Goal: Information Seeking & Learning: Learn about a topic

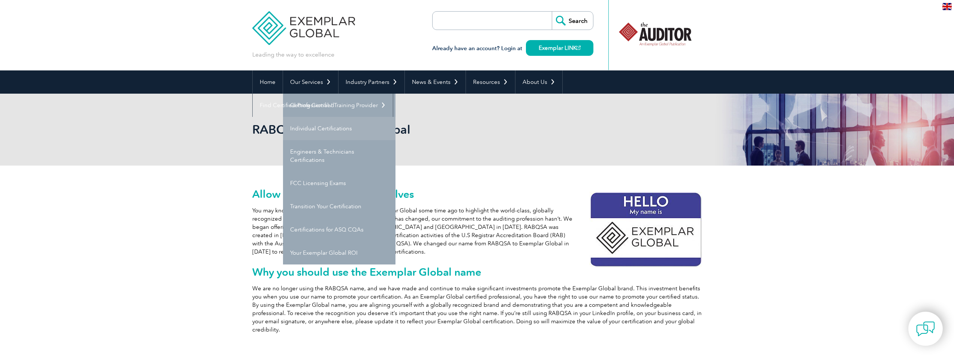
click at [319, 127] on link "Individual Certifications" at bounding box center [339, 128] width 112 height 23
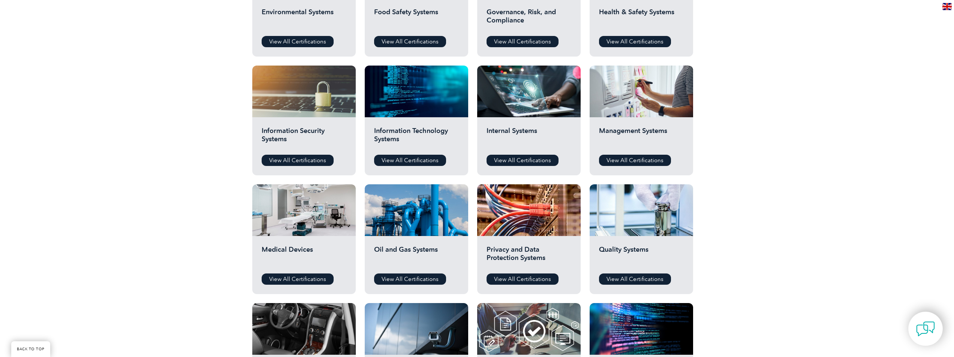
scroll to position [450, 0]
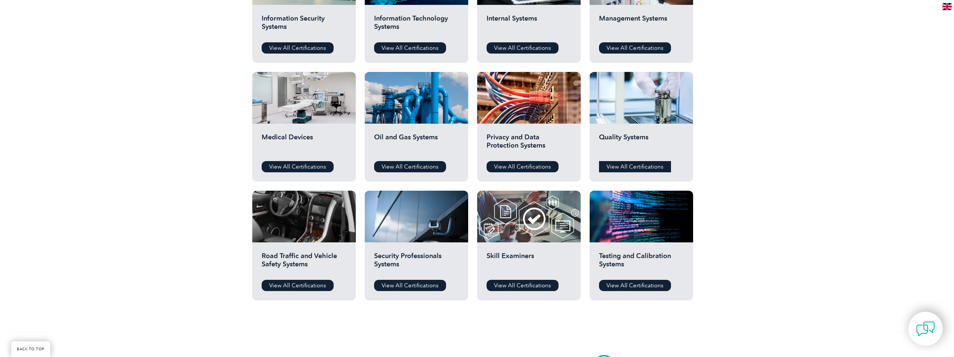
click at [631, 165] on link "View All Certifications" at bounding box center [635, 166] width 72 height 11
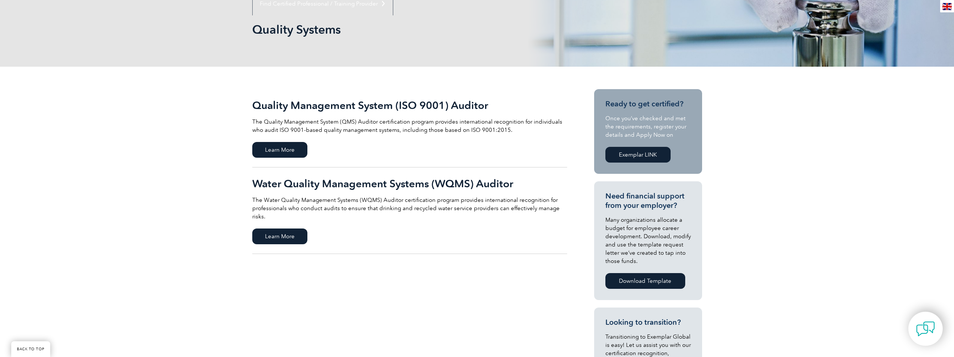
scroll to position [112, 0]
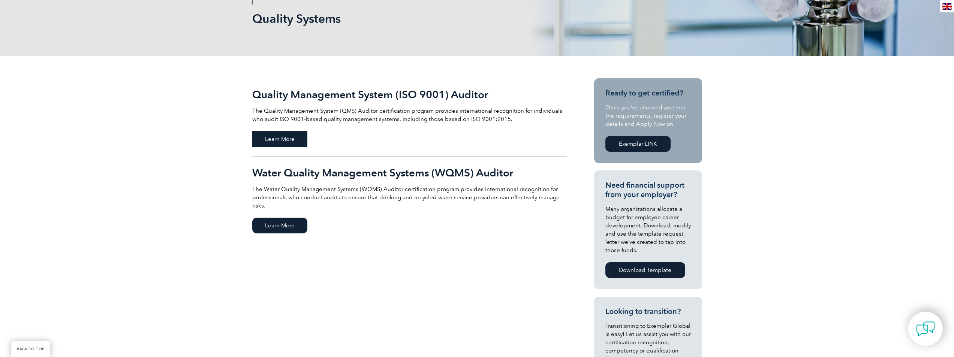
click at [293, 136] on span "Learn More" at bounding box center [279, 139] width 55 height 16
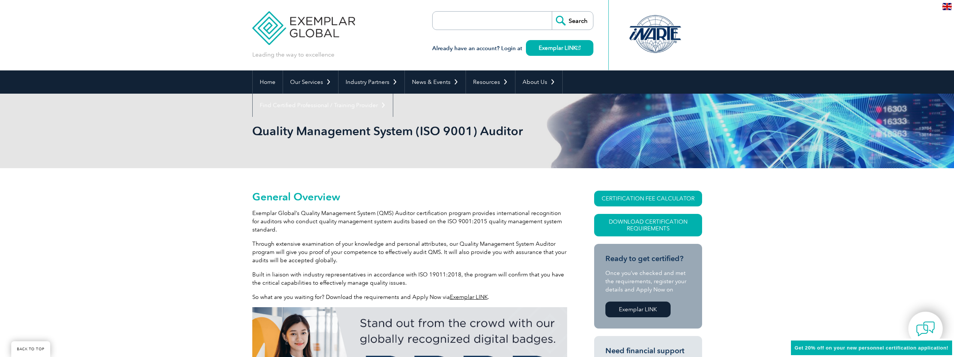
scroll to position [105, 0]
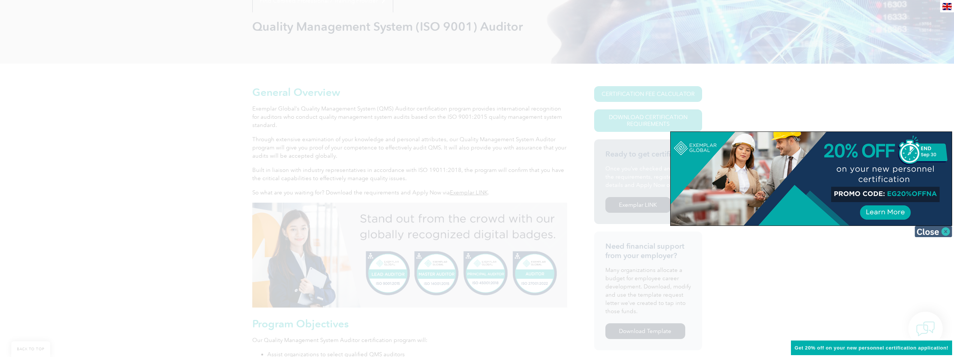
click at [946, 232] on img at bounding box center [933, 231] width 37 height 11
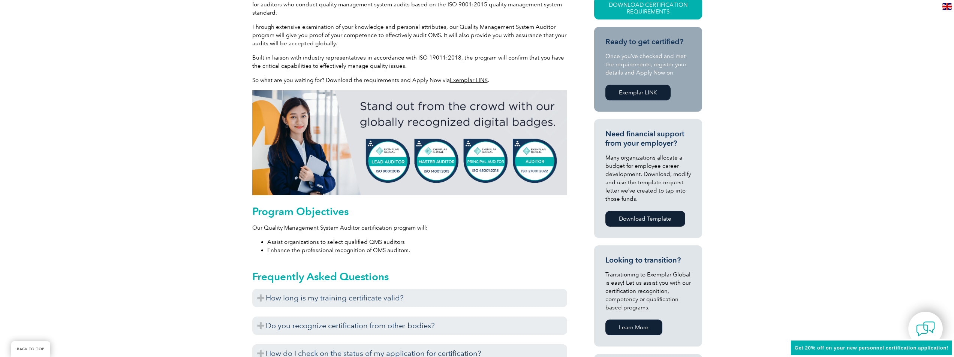
scroll to position [330, 0]
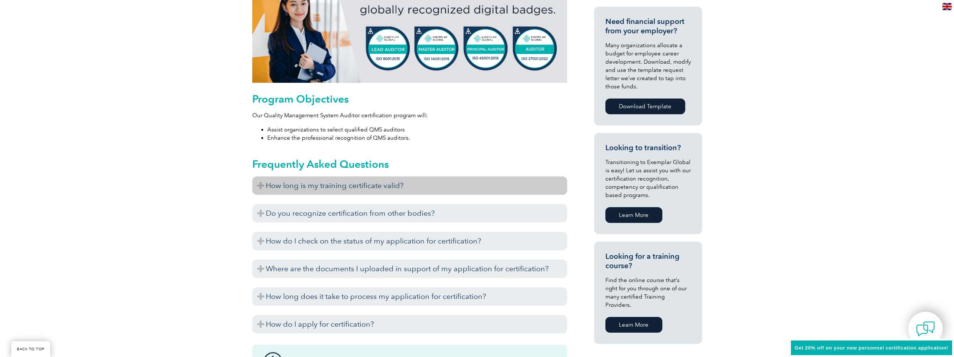
click at [341, 184] on h3 "How long is my training certificate valid?" at bounding box center [409, 186] width 315 height 18
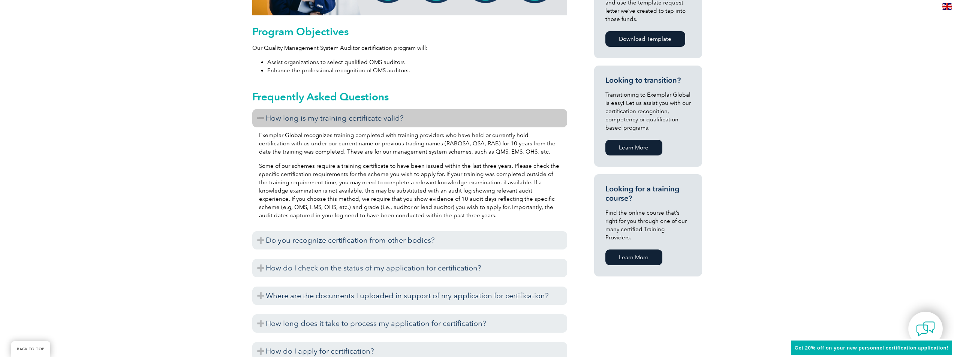
scroll to position [442, 0]
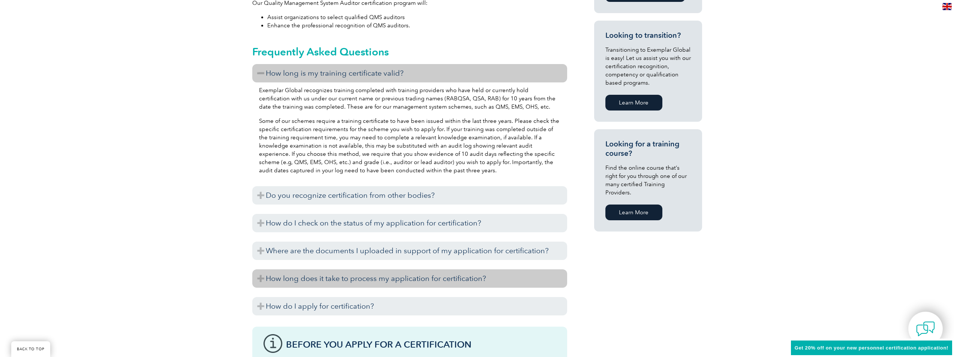
click at [372, 278] on h3 "How long does it take to process my application for certification?" at bounding box center [409, 279] width 315 height 18
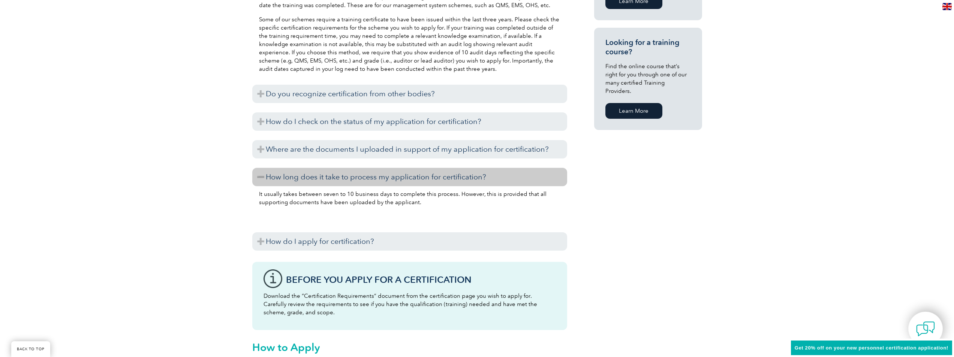
scroll to position [555, 0]
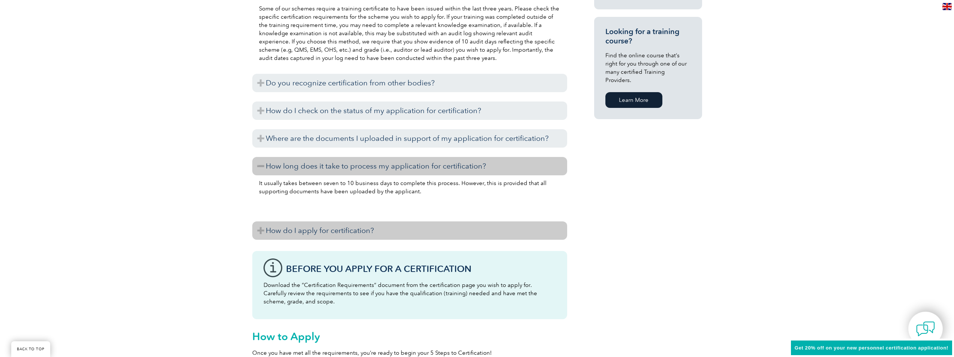
click at [313, 229] on h3 "How do I apply for certification?" at bounding box center [409, 231] width 315 height 18
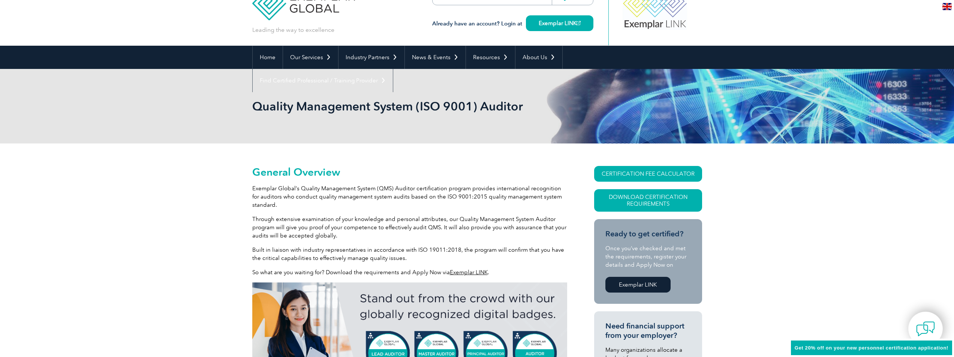
scroll to position [0, 0]
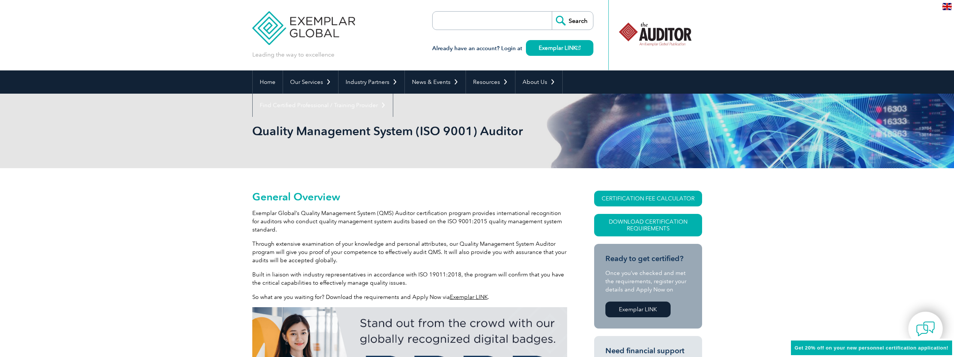
click at [656, 202] on link "CERTIFICATION FEE CALCULATOR" at bounding box center [648, 199] width 108 height 16
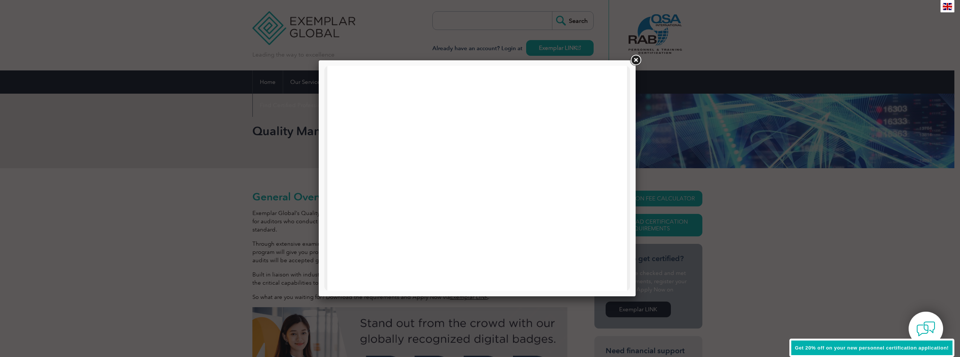
scroll to position [358, 0]
click at [634, 58] on link at bounding box center [635, 60] width 13 height 13
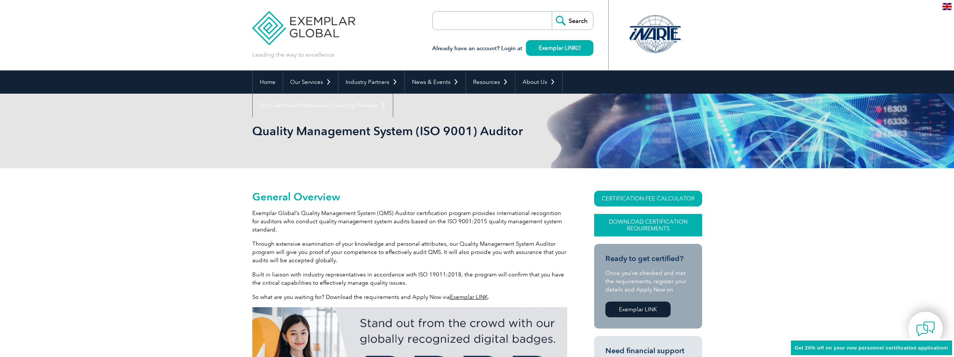
click at [629, 225] on link "Download Certification Requirements" at bounding box center [648, 225] width 108 height 22
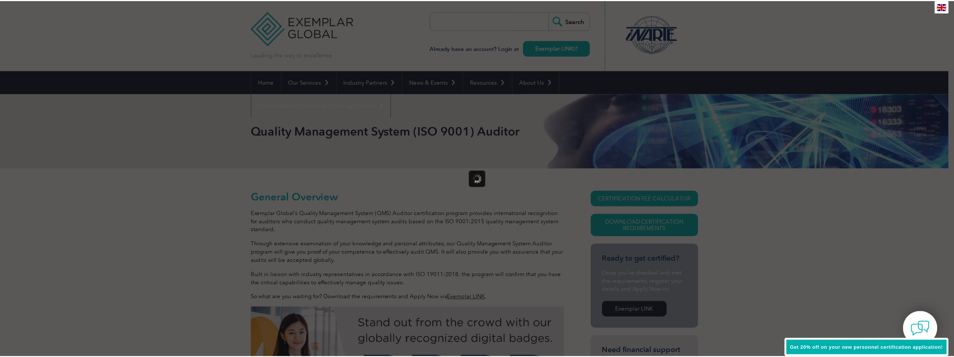
scroll to position [0, 0]
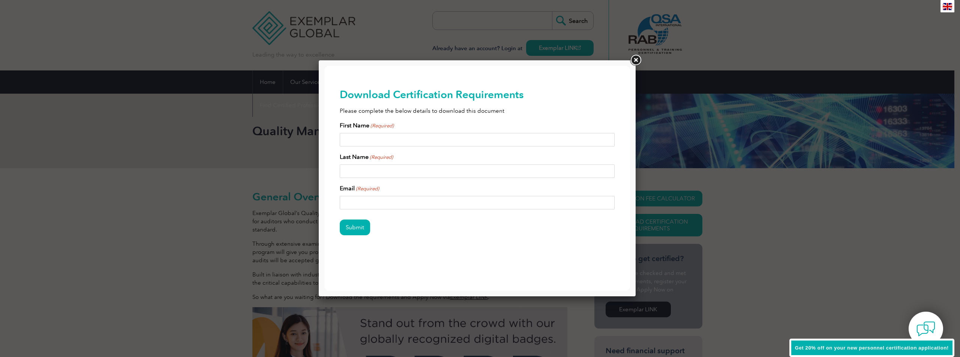
click at [636, 60] on link at bounding box center [635, 60] width 13 height 13
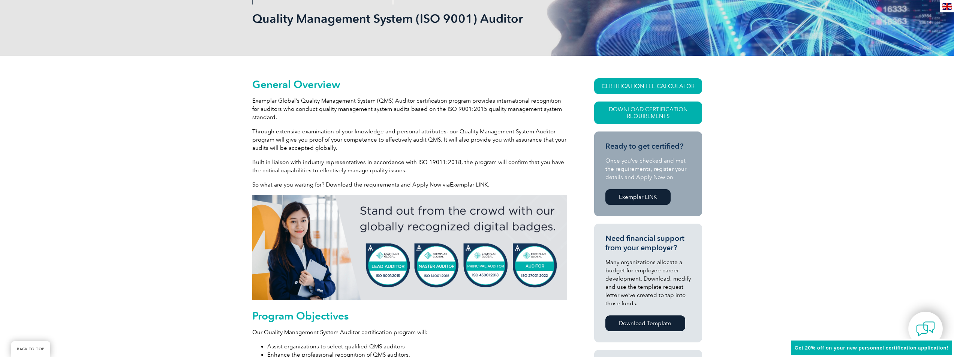
scroll to position [225, 0]
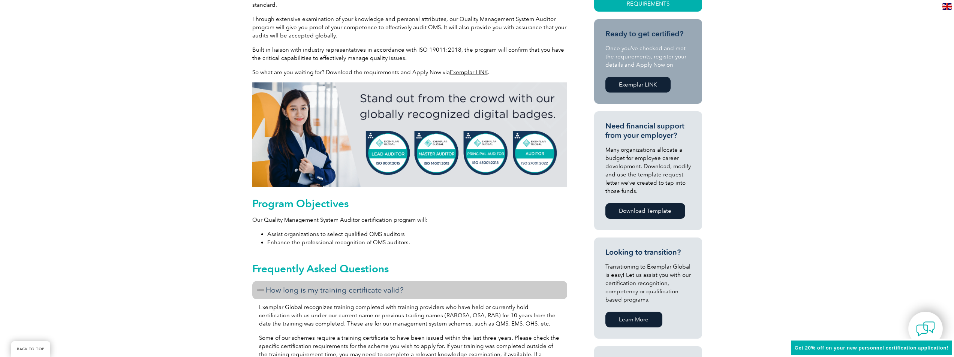
click at [463, 221] on p "Our Quality Management System Auditor certification program will:" at bounding box center [409, 220] width 315 height 8
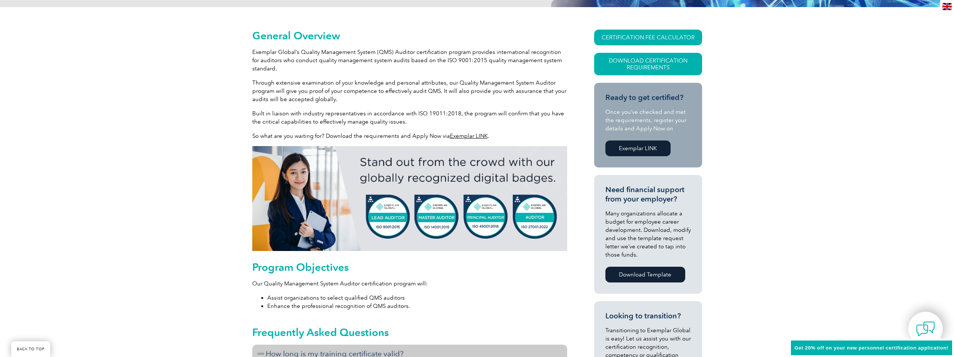
scroll to position [112, 0]
